Goal: Task Accomplishment & Management: Use online tool/utility

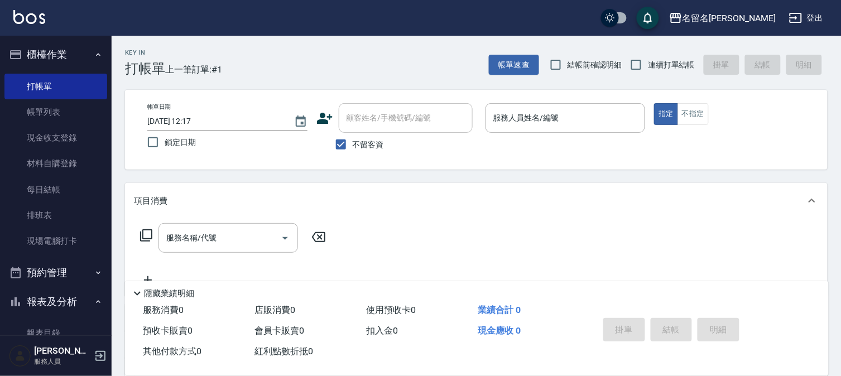
drag, startPoint x: 454, startPoint y: 400, endPoint x: 460, endPoint y: 388, distance: 13.2
drag, startPoint x: 460, startPoint y: 388, endPoint x: 492, endPoint y: 99, distance: 290.8
click at [489, 81] on div "Key In 打帳單 上一筆訂單:#1 帳單速查 結帳前確認明細 連續打單結帳 掛單 結帳 明細 帳單日期 [DATE] 12:17 鎖定日期 顧客姓名/手機…" at bounding box center [476, 277] width 729 height 482
click at [511, 115] on input "服務人員姓名/編號" at bounding box center [565, 118] width 150 height 20
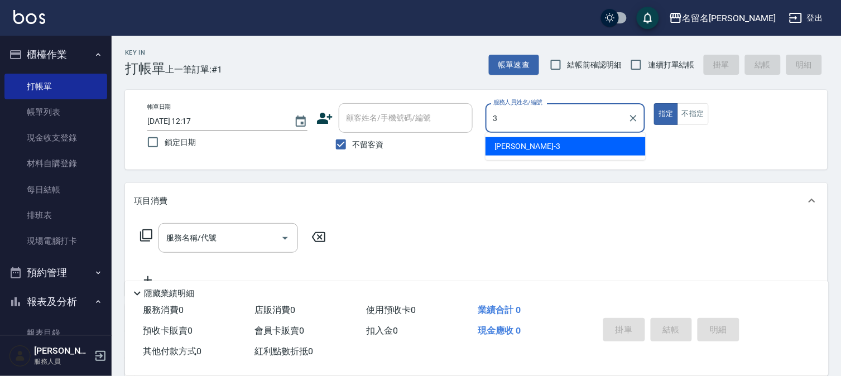
type input "[PERSON_NAME]-3"
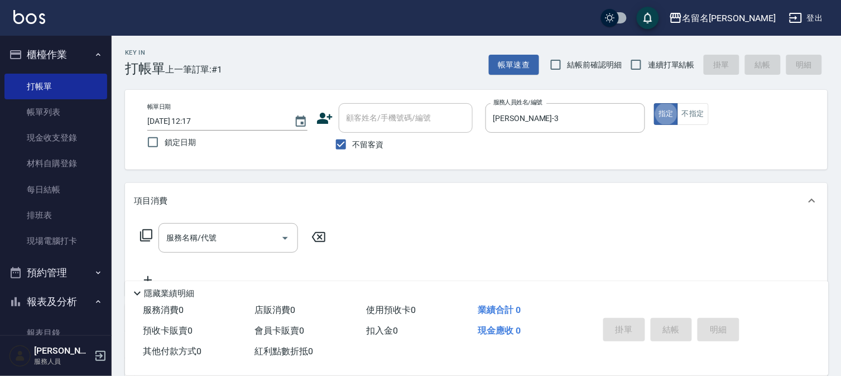
type button "true"
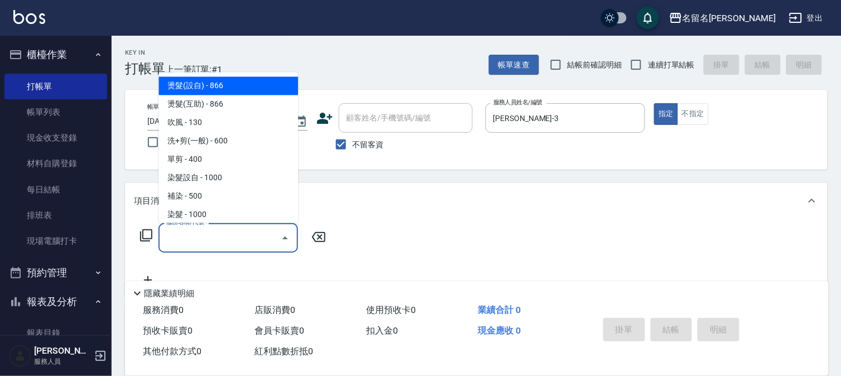
click at [215, 239] on input "服務名稱/代號" at bounding box center [219, 238] width 113 height 20
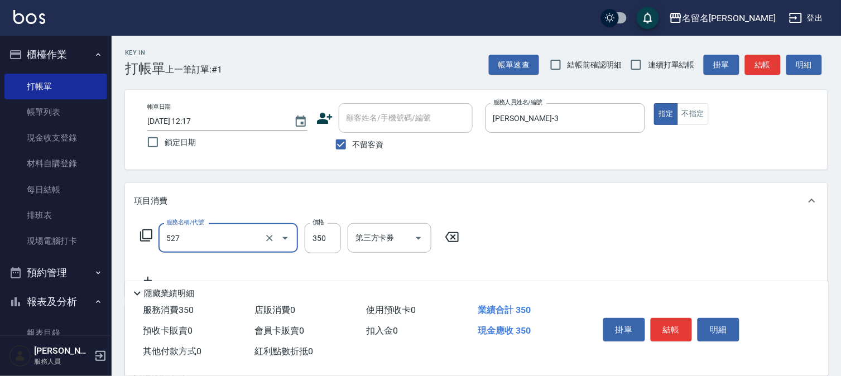
type input "頭皮養護A(527)"
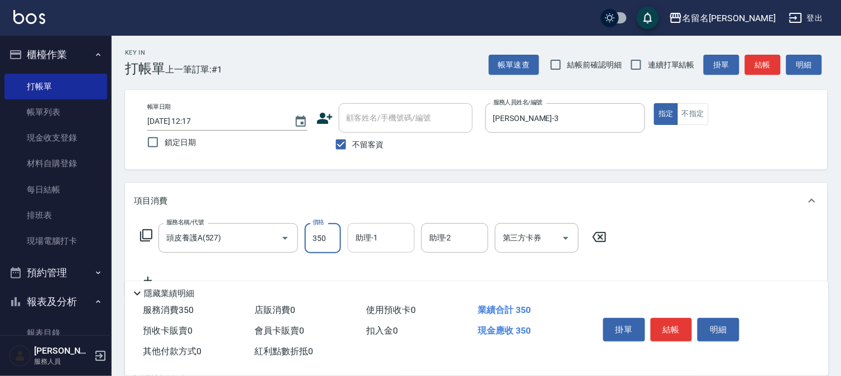
click at [384, 238] on input "助理-1" at bounding box center [381, 238] width 57 height 20
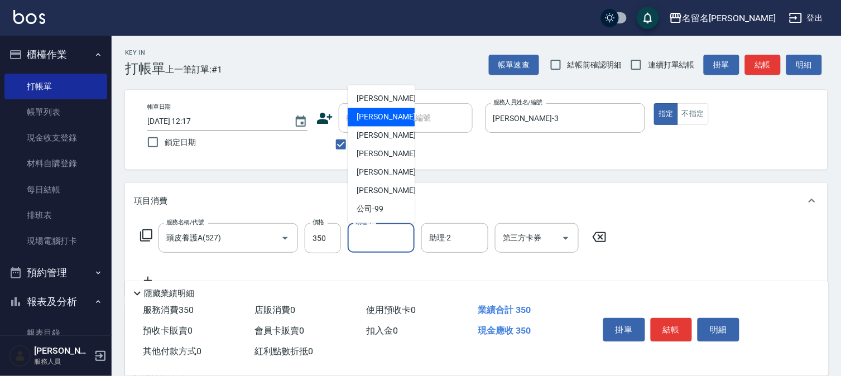
click at [395, 110] on div "[PERSON_NAME]-3" at bounding box center [381, 117] width 67 height 18
type input "[PERSON_NAME]-3"
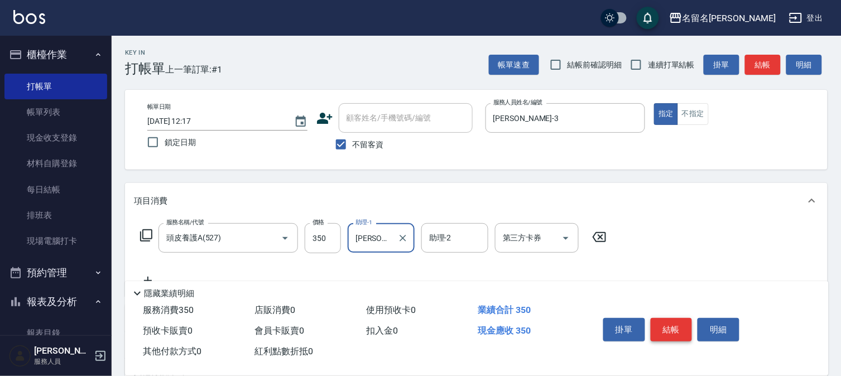
click at [670, 328] on button "結帳" at bounding box center [672, 329] width 42 height 23
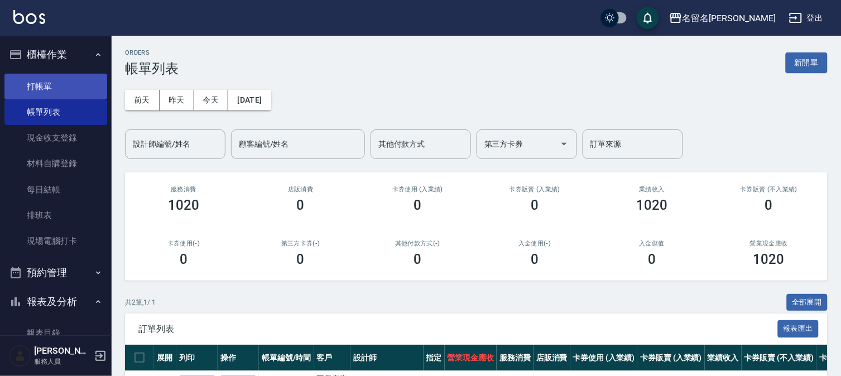
click at [40, 79] on link "打帳單" at bounding box center [55, 87] width 103 height 26
